Goal: Task Accomplishment & Management: Manage account settings

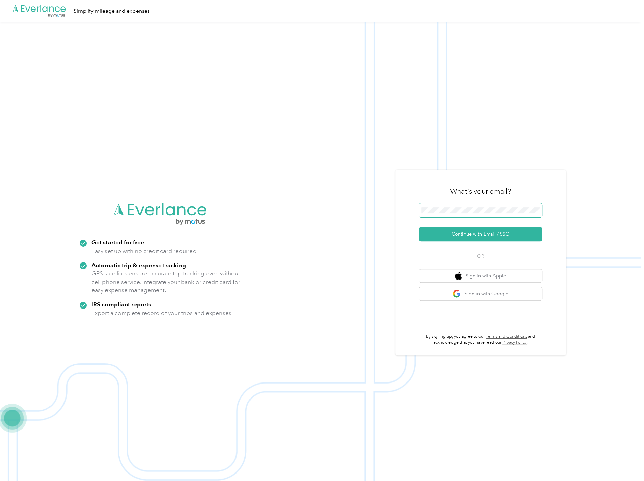
click at [539, 212] on nordpass-icon at bounding box center [539, 212] width 0 height 0
click at [486, 236] on button "Continue with Email / SSO" at bounding box center [480, 234] width 123 height 14
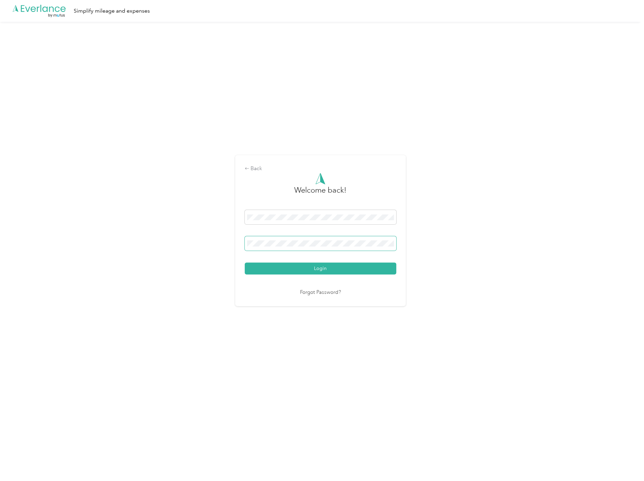
click at [394, 245] on nordpass-icon at bounding box center [394, 245] width 0 height 0
click at [0, 445] on nordpass-autofill-portal at bounding box center [0, 445] width 0 height 0
click at [321, 270] on button "Login" at bounding box center [320, 269] width 151 height 12
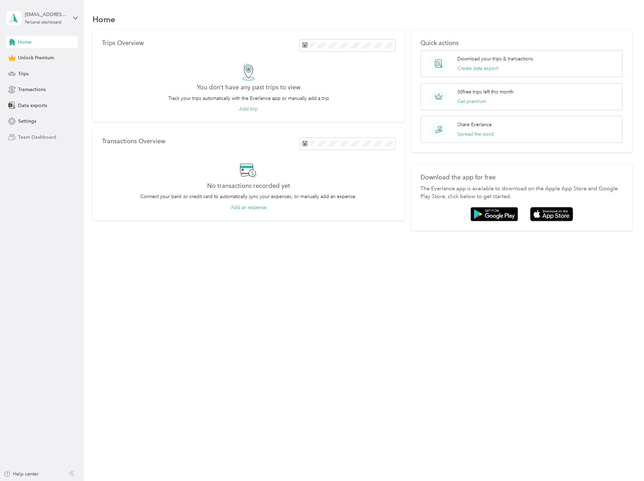
click at [42, 137] on span "Team Dashboard" at bounding box center [37, 137] width 38 height 7
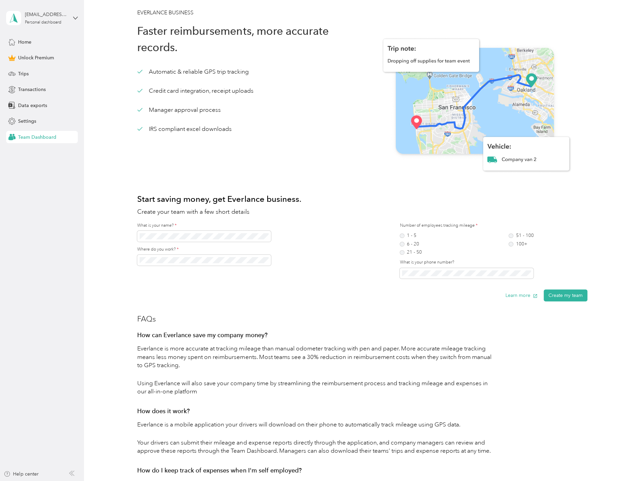
click at [73, 14] on div "[EMAIL_ADDRESS][DOMAIN_NAME] Personal dashboard" at bounding box center [42, 18] width 72 height 24
click at [24, 56] on div "Log out" at bounding box center [25, 55] width 26 height 7
